Goal: Task Accomplishment & Management: Use online tool/utility

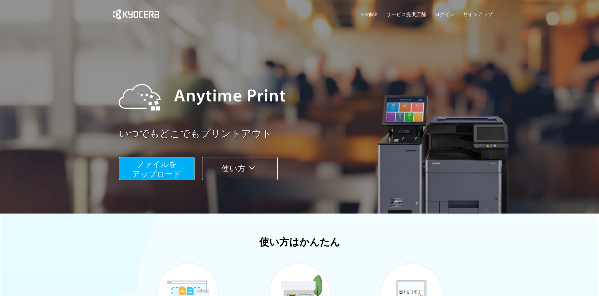
click at [164, 167] on span "ファイルを ​​アップロード" at bounding box center [156, 169] width 49 height 19
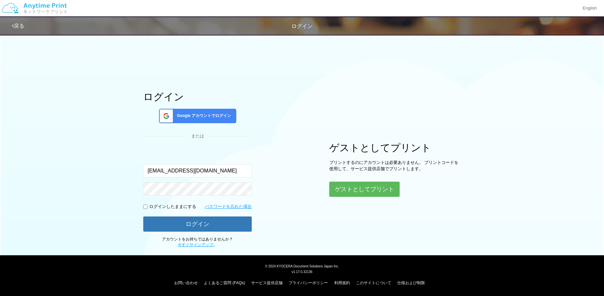
click at [164, 170] on input "[EMAIL_ADDRESS][DOMAIN_NAME]" at bounding box center [197, 170] width 108 height 13
click at [355, 192] on button "ゲストとしてプリント" at bounding box center [364, 189] width 70 height 14
click at [164, 171] on input "[EMAIL_ADDRESS][DOMAIN_NAME]" at bounding box center [197, 170] width 108 height 13
type input "[EMAIL_ADDRESS][DOMAIN_NAME]"
click at [136, 189] on div "ログイン Google アカウントでログイン または 入力されたメールアドレスまたはパスワードが正しくありません。 [EMAIL_ADDRESS][DOMAI…" at bounding box center [302, 139] width 394 height 217
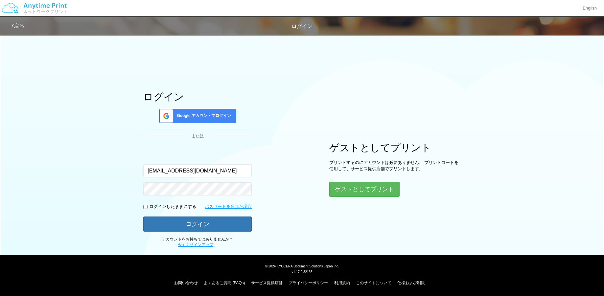
click at [148, 206] on div "ログインしたままにする" at bounding box center [169, 207] width 53 height 6
click at [115, 186] on div "ログイン Google アカウントでログイン または 入力されたメールアドレスまたはパスワードが正しくありません。 [EMAIL_ADDRESS][DOMAI…" at bounding box center [302, 139] width 394 height 217
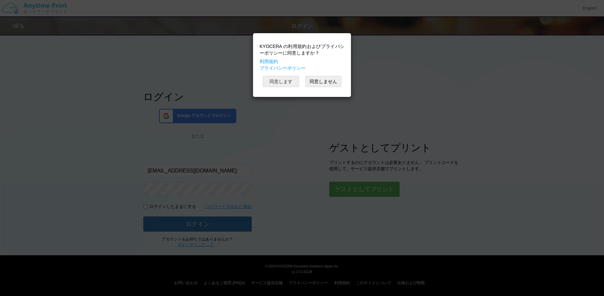
click at [284, 84] on button "同意します" at bounding box center [281, 81] width 36 height 11
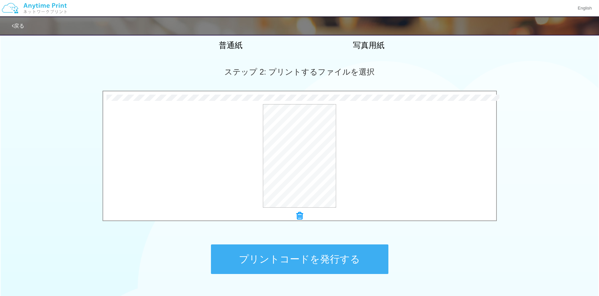
scroll to position [204, 0]
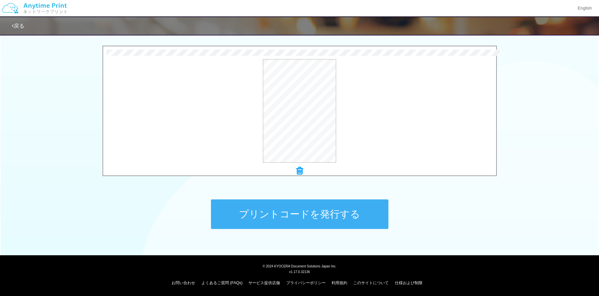
click at [364, 217] on button "プリントコードを発行する" at bounding box center [299, 214] width 177 height 30
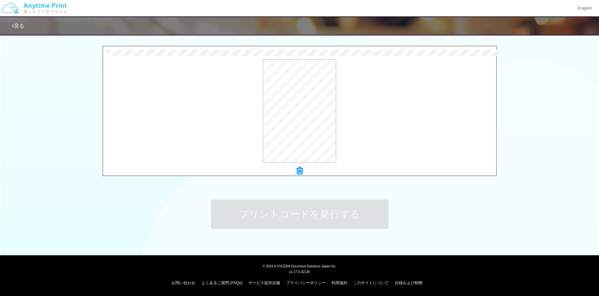
scroll to position [0, 0]
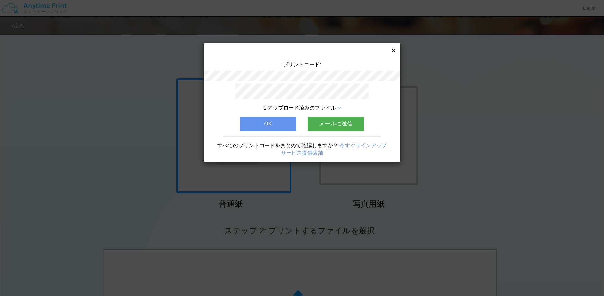
click at [341, 122] on button "メールに送信" at bounding box center [336, 124] width 57 height 14
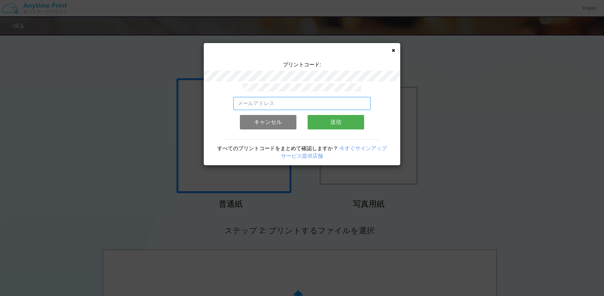
click at [303, 103] on input "email" at bounding box center [302, 103] width 138 height 13
click at [254, 102] on input "[EMAIL_ADDRESS][DOMAIN_NAME]" at bounding box center [302, 103] width 138 height 13
type input "[EMAIL_ADDRESS][DOMAIN_NAME]"
click at [328, 120] on button "送信" at bounding box center [336, 122] width 57 height 14
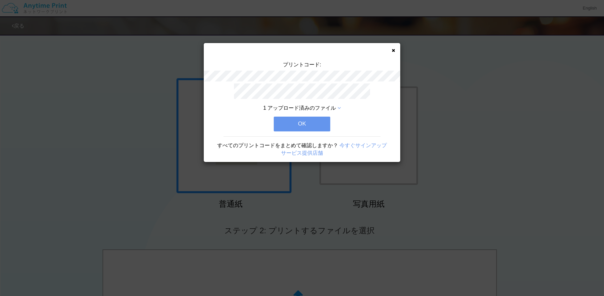
click at [309, 119] on button "OK" at bounding box center [302, 124] width 57 height 14
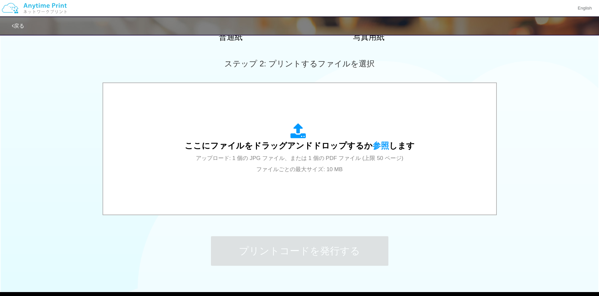
scroll to position [204, 0]
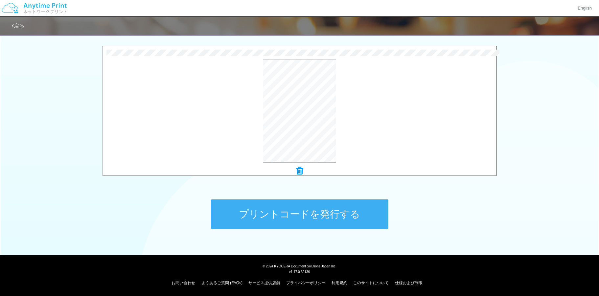
click at [358, 218] on button "プリントコードを発行する" at bounding box center [299, 214] width 177 height 30
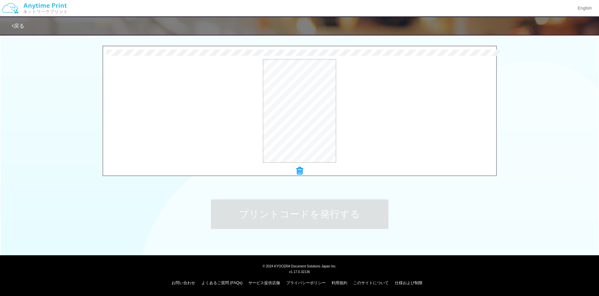
scroll to position [0, 0]
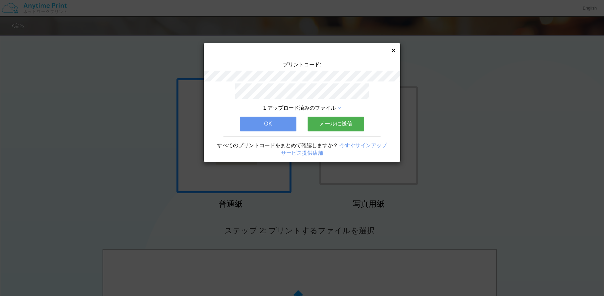
click at [344, 123] on button "メールに送信" at bounding box center [336, 124] width 57 height 14
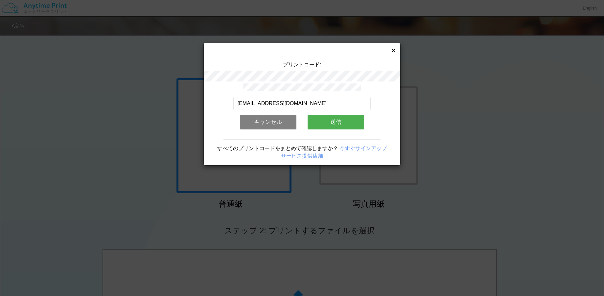
click at [345, 122] on button "送信" at bounding box center [336, 122] width 57 height 14
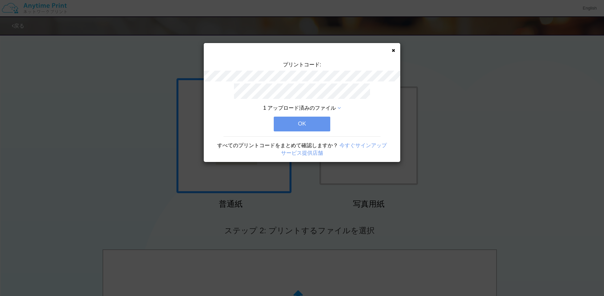
click at [319, 120] on button "OK" at bounding box center [302, 124] width 57 height 14
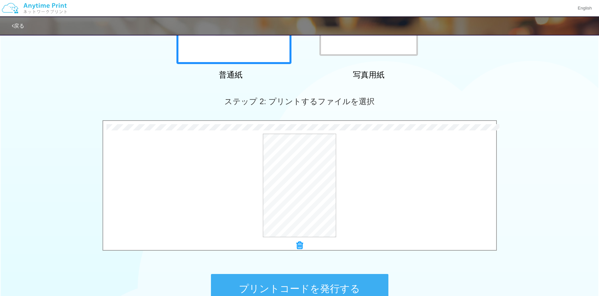
scroll to position [204, 0]
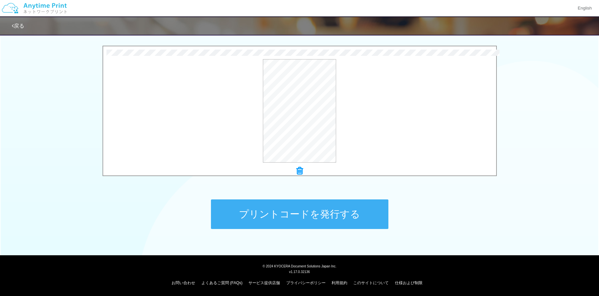
click at [348, 213] on button "プリントコードを発行する" at bounding box center [299, 214] width 177 height 30
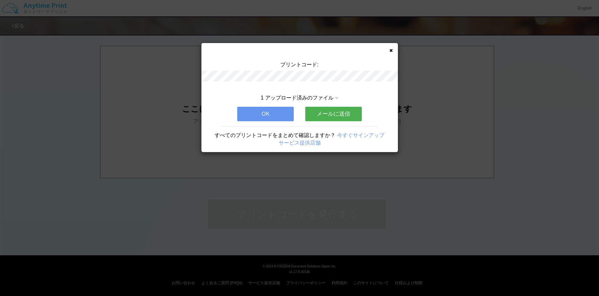
scroll to position [0, 0]
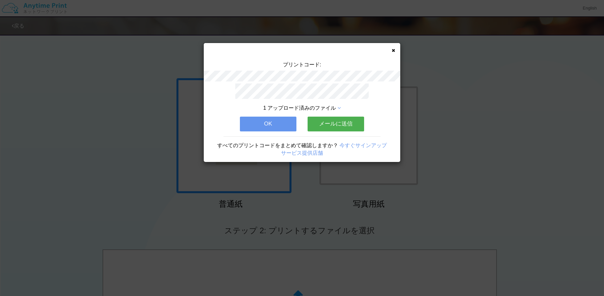
click at [339, 123] on button "メールに送信" at bounding box center [336, 124] width 57 height 14
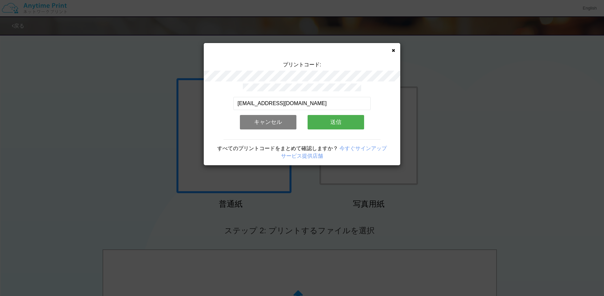
click at [331, 122] on button "送信" at bounding box center [336, 122] width 57 height 14
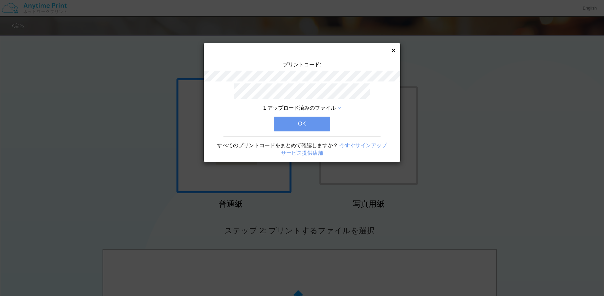
click at [312, 123] on button "OK" at bounding box center [302, 124] width 57 height 14
